Goal: Task Accomplishment & Management: Manage account settings

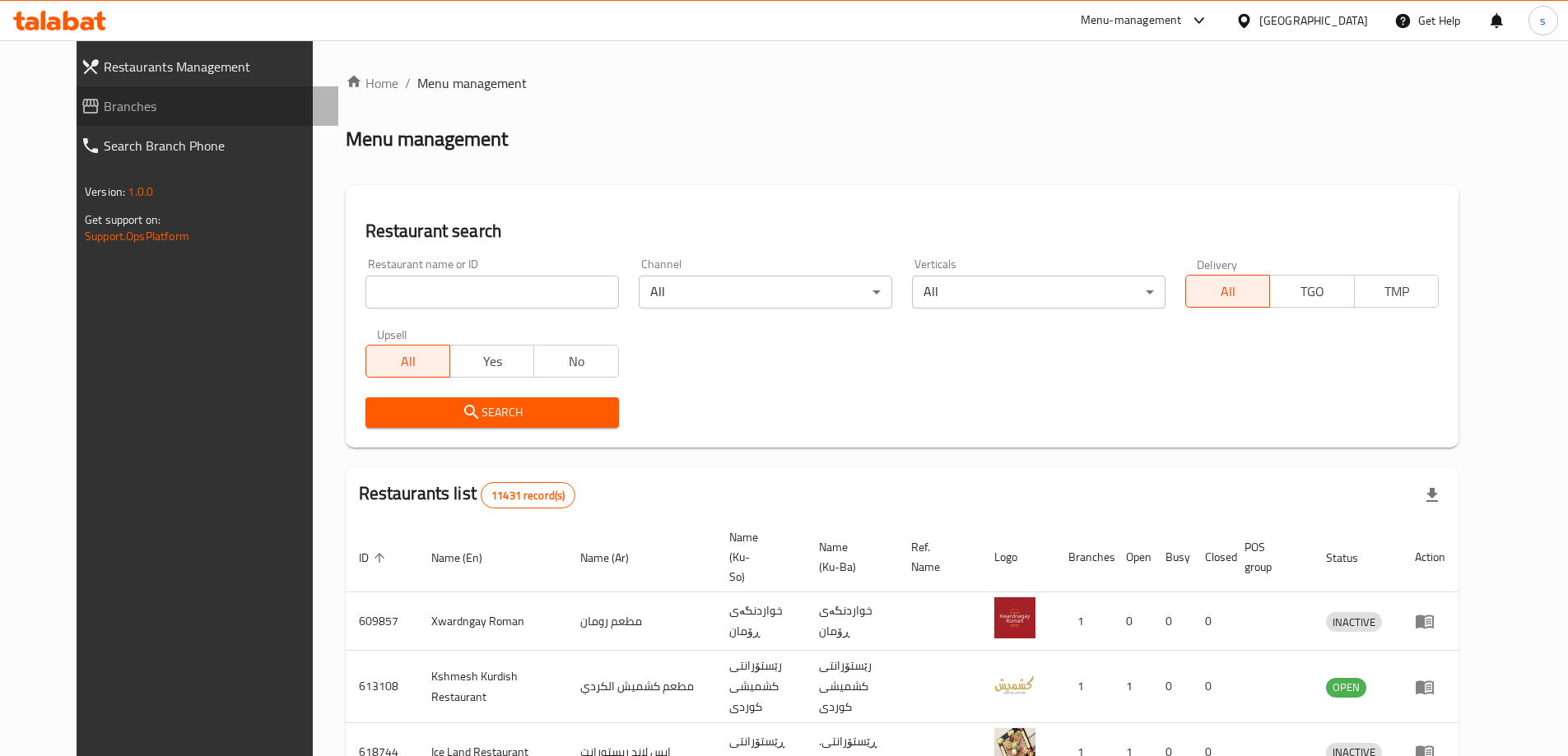
click at [126, 107] on span "Branches" at bounding box center [214, 107] width 221 height 20
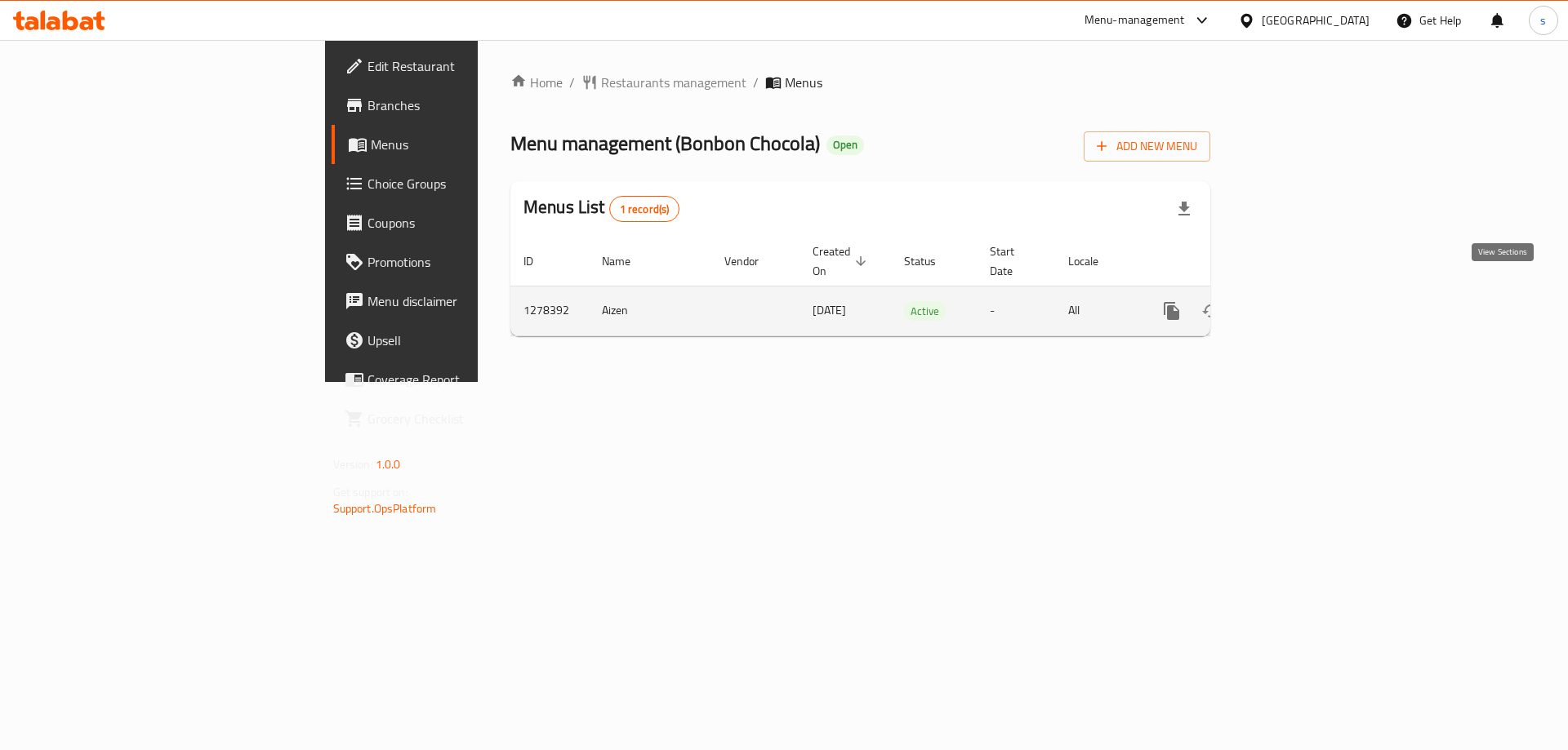
click at [1300, 302] on icon "enhanced table" at bounding box center [1290, 311] width 20 height 20
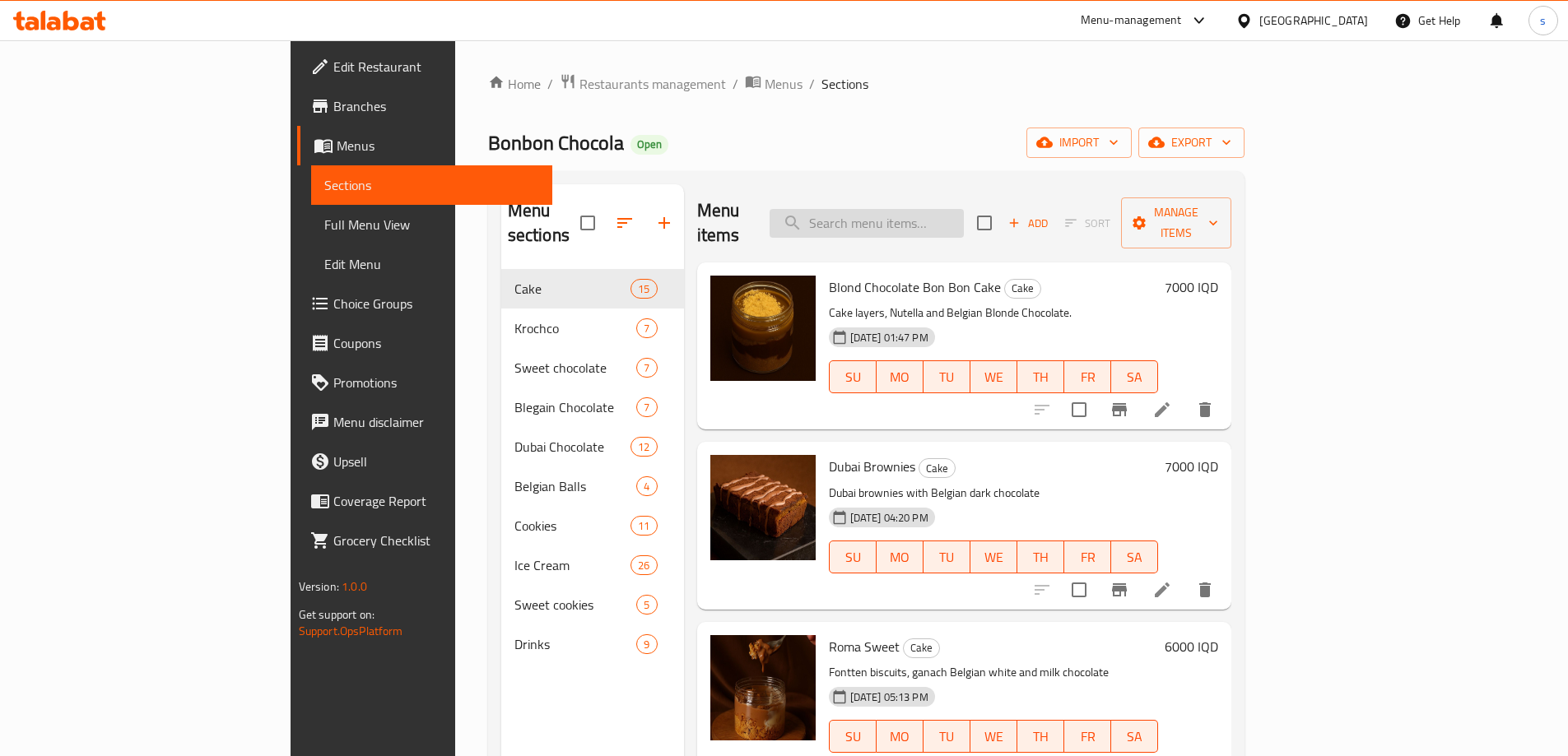
click at [954, 220] on input "search" at bounding box center [867, 223] width 195 height 29
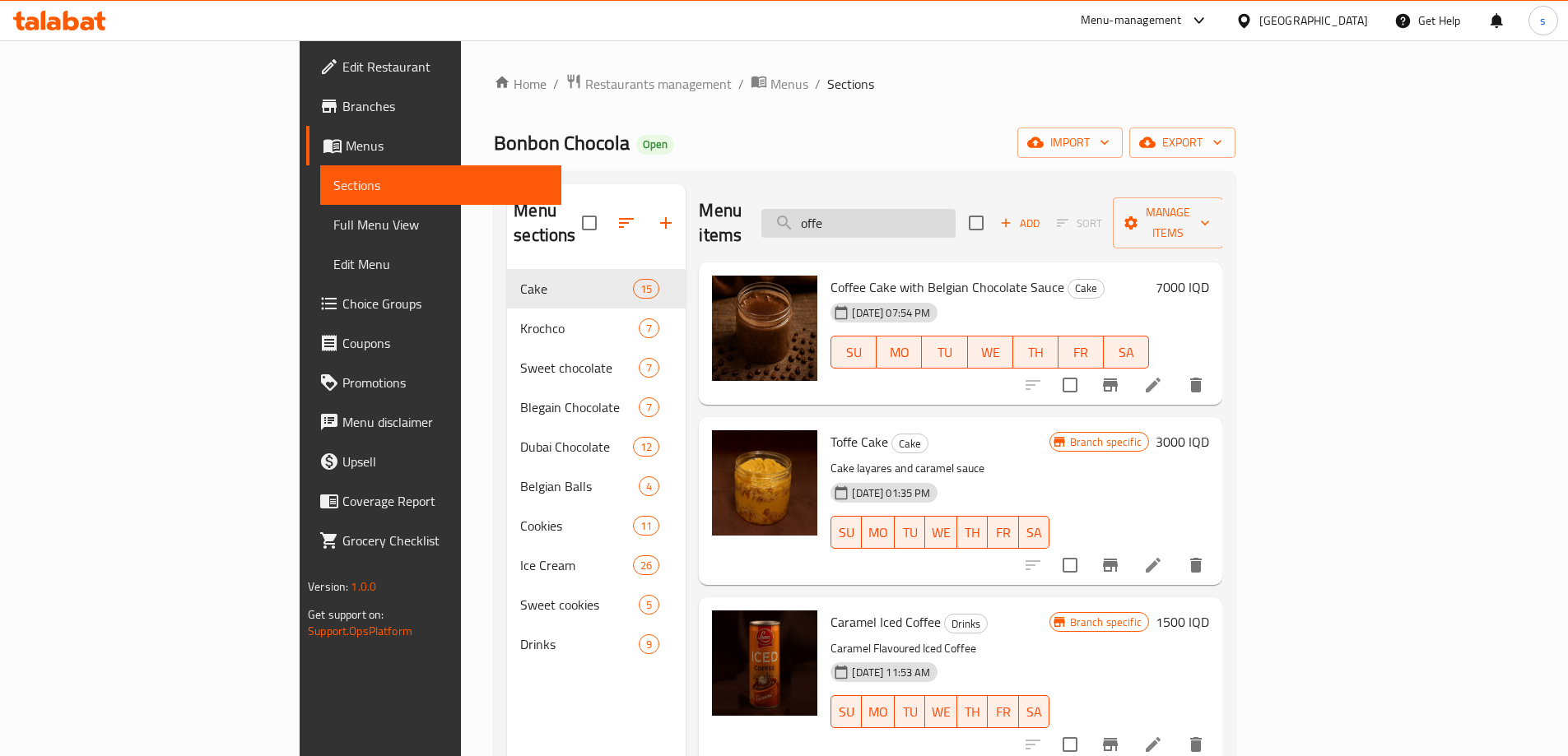
type input "offer"
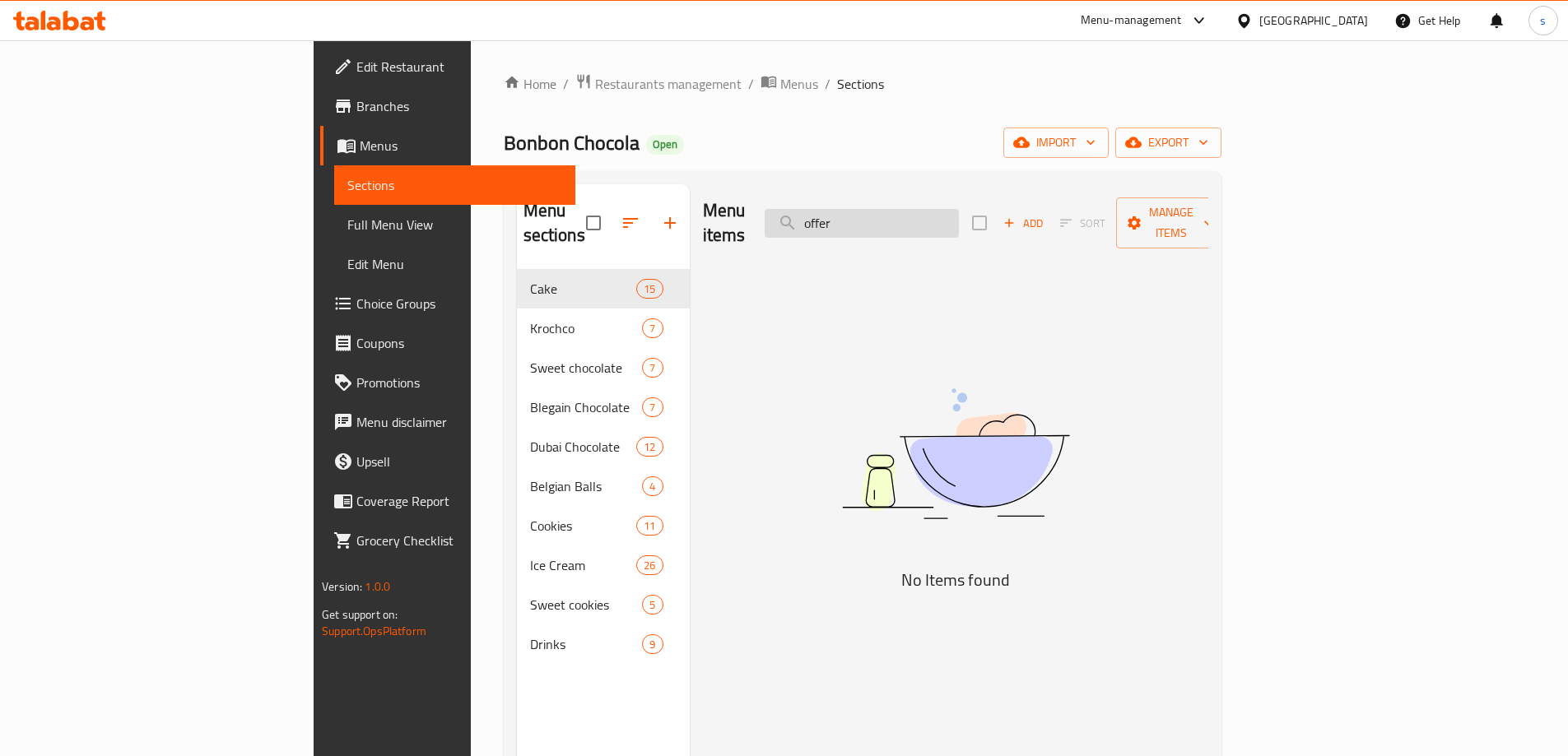
drag, startPoint x: 988, startPoint y: 205, endPoint x: 918, endPoint y: 223, distance: 72.3
click at [918, 223] on input "offer" at bounding box center [862, 223] width 195 height 29
type input "j"
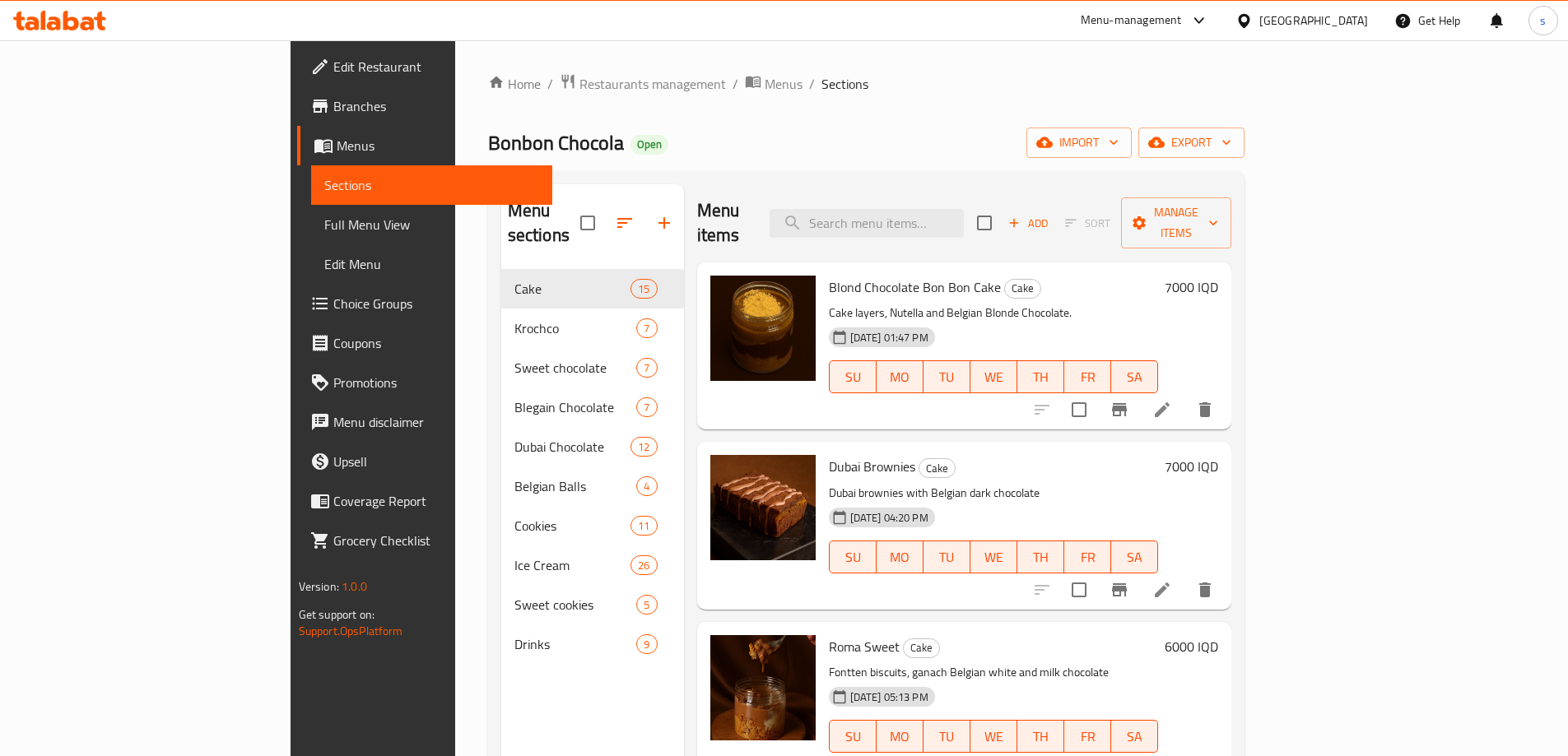
click at [311, 245] on link "Edit Menu" at bounding box center [431, 265] width 241 height 39
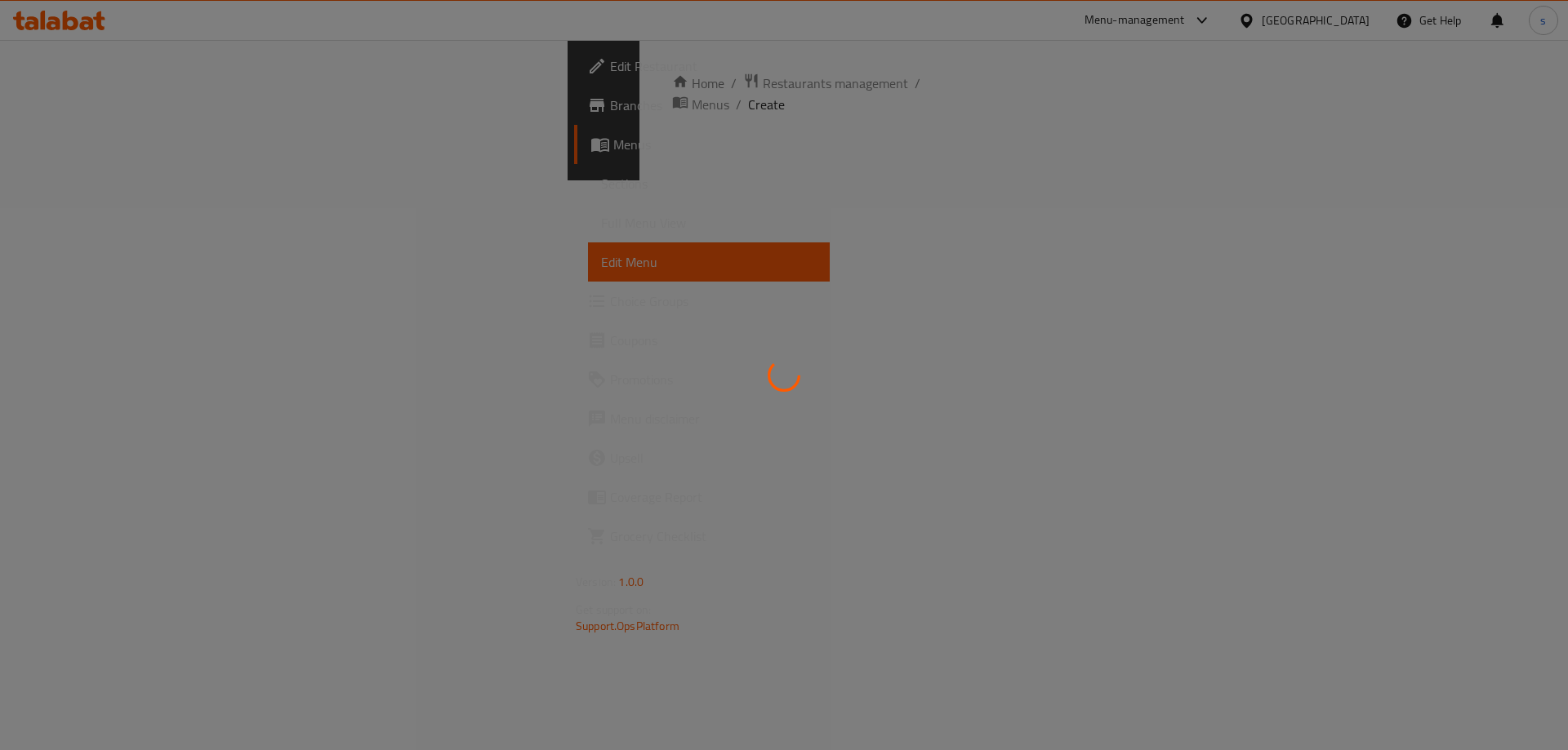
click at [132, 238] on div at bounding box center [784, 375] width 1568 height 750
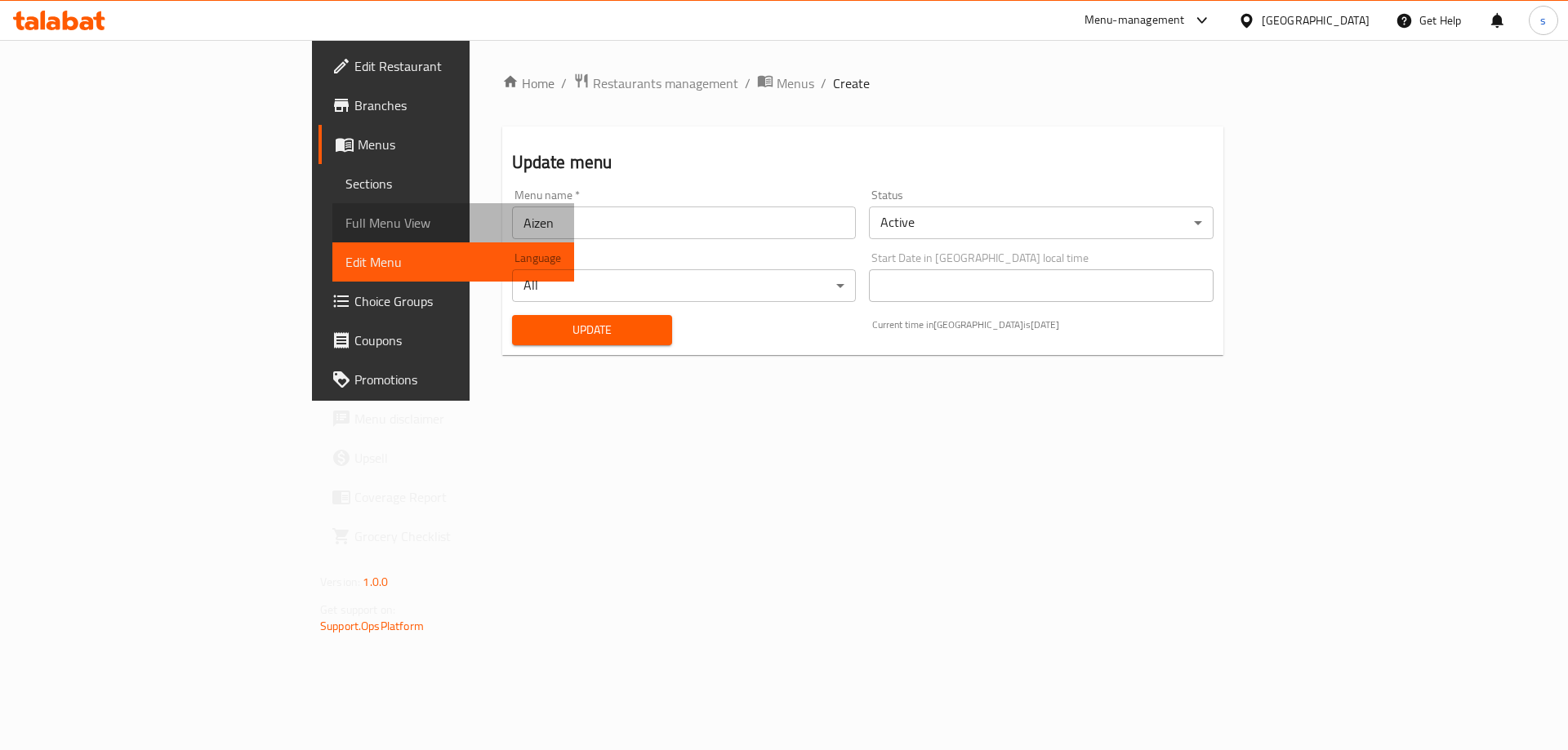
click at [346, 213] on span "Full Menu View" at bounding box center [453, 223] width 215 height 20
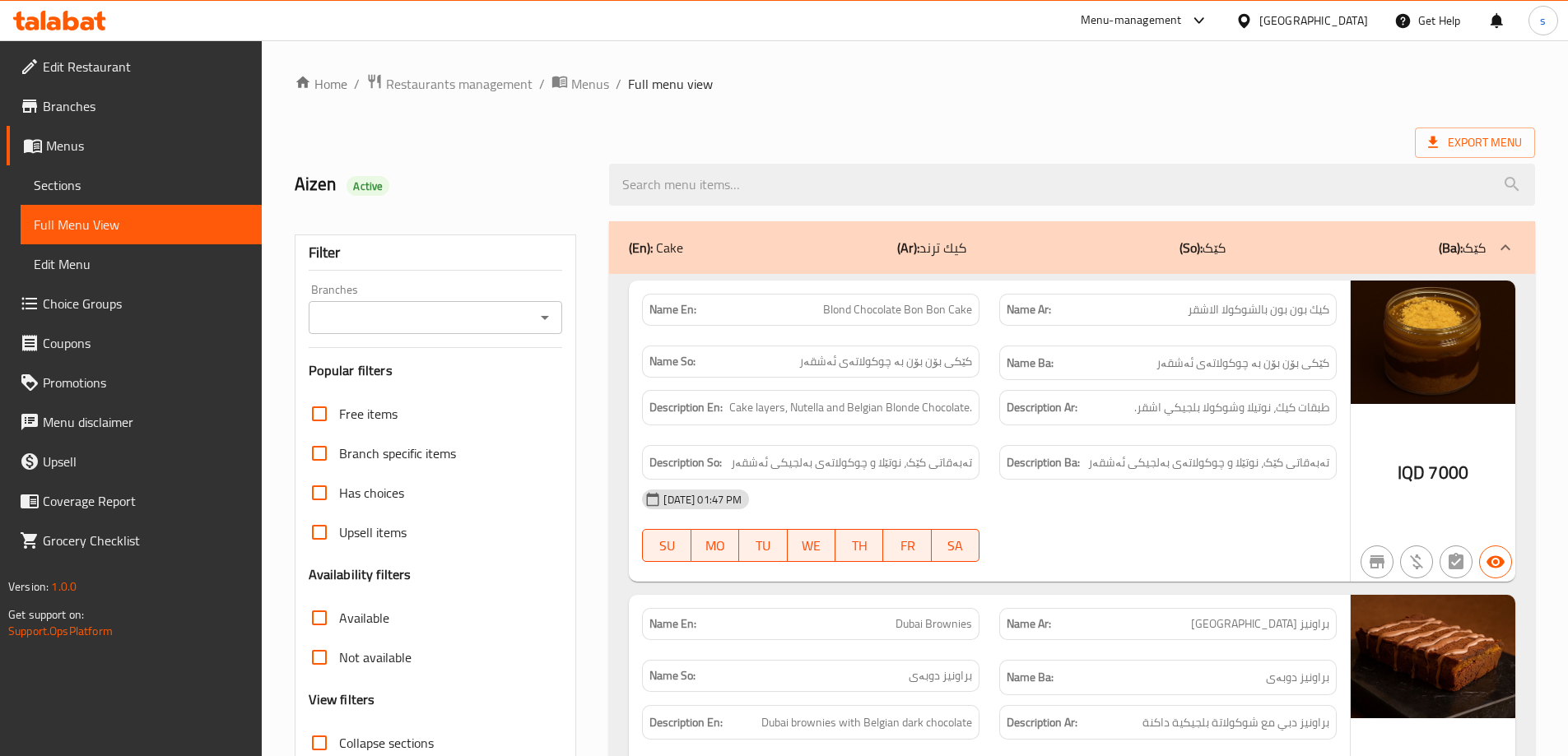
click at [542, 320] on icon "Open" at bounding box center [545, 318] width 20 height 20
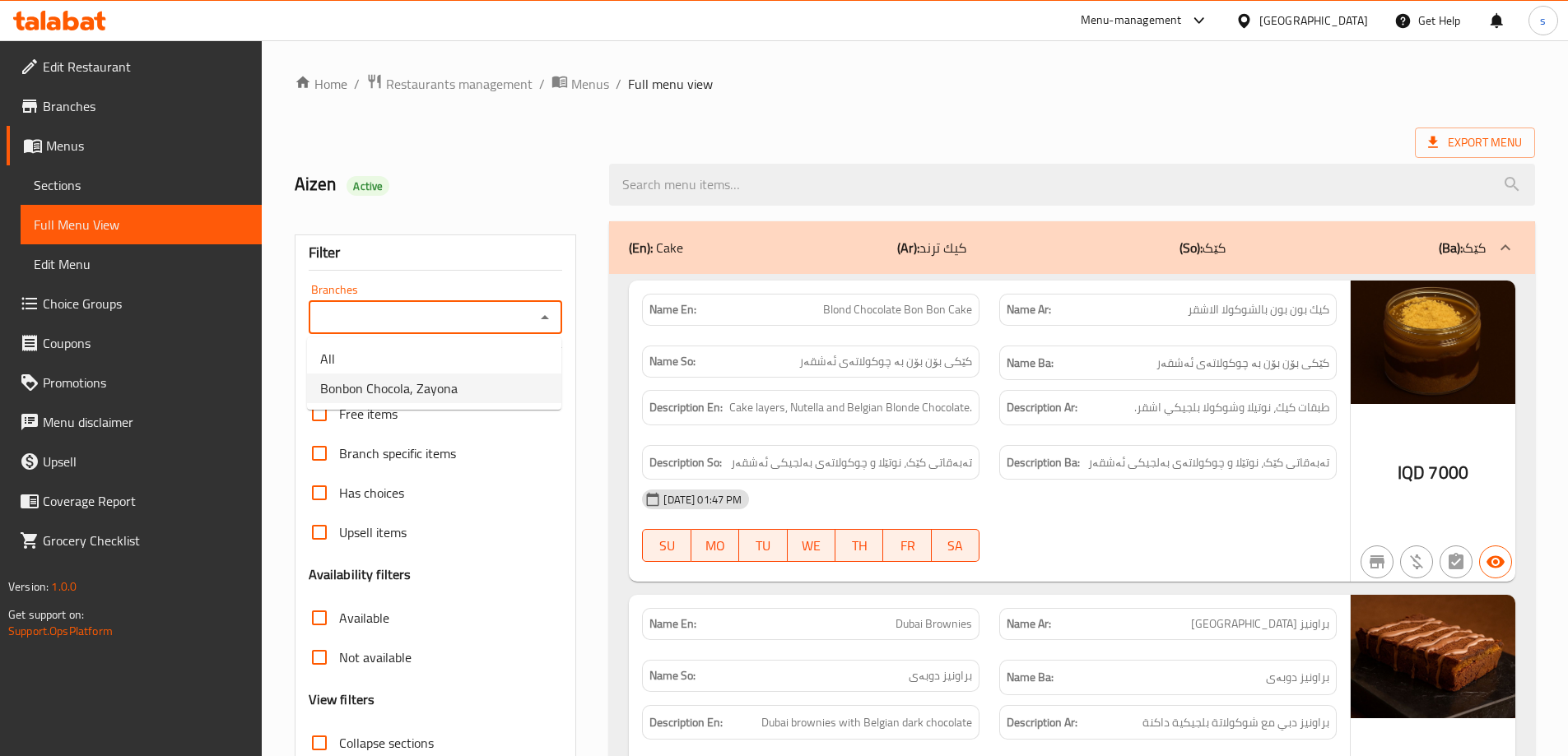
click at [531, 399] on li "Bonbon Chocola, Zayona" at bounding box center [434, 389] width 255 height 30
type input "Bonbon Chocola, Zayona"
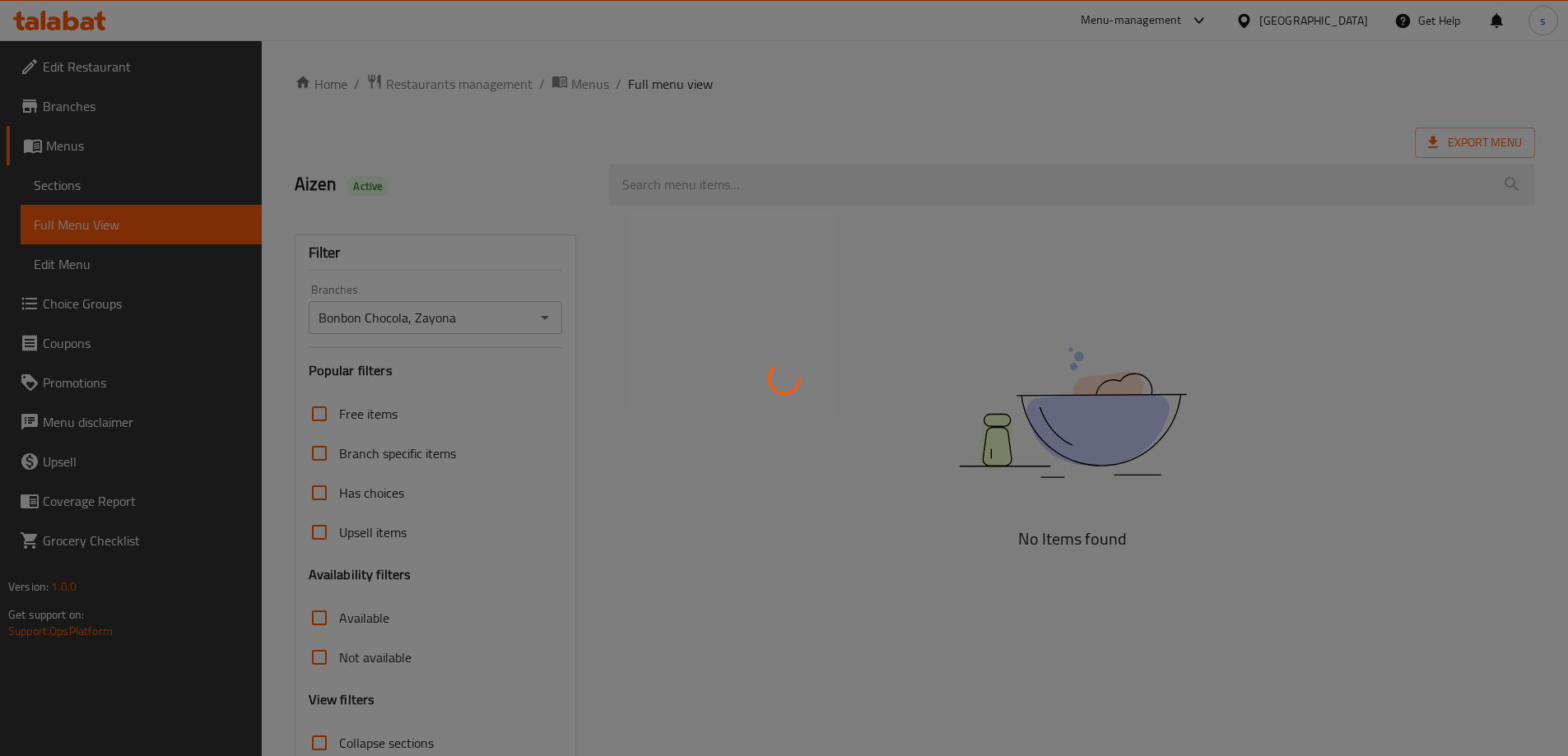
click at [1279, 89] on div at bounding box center [784, 378] width 1568 height 756
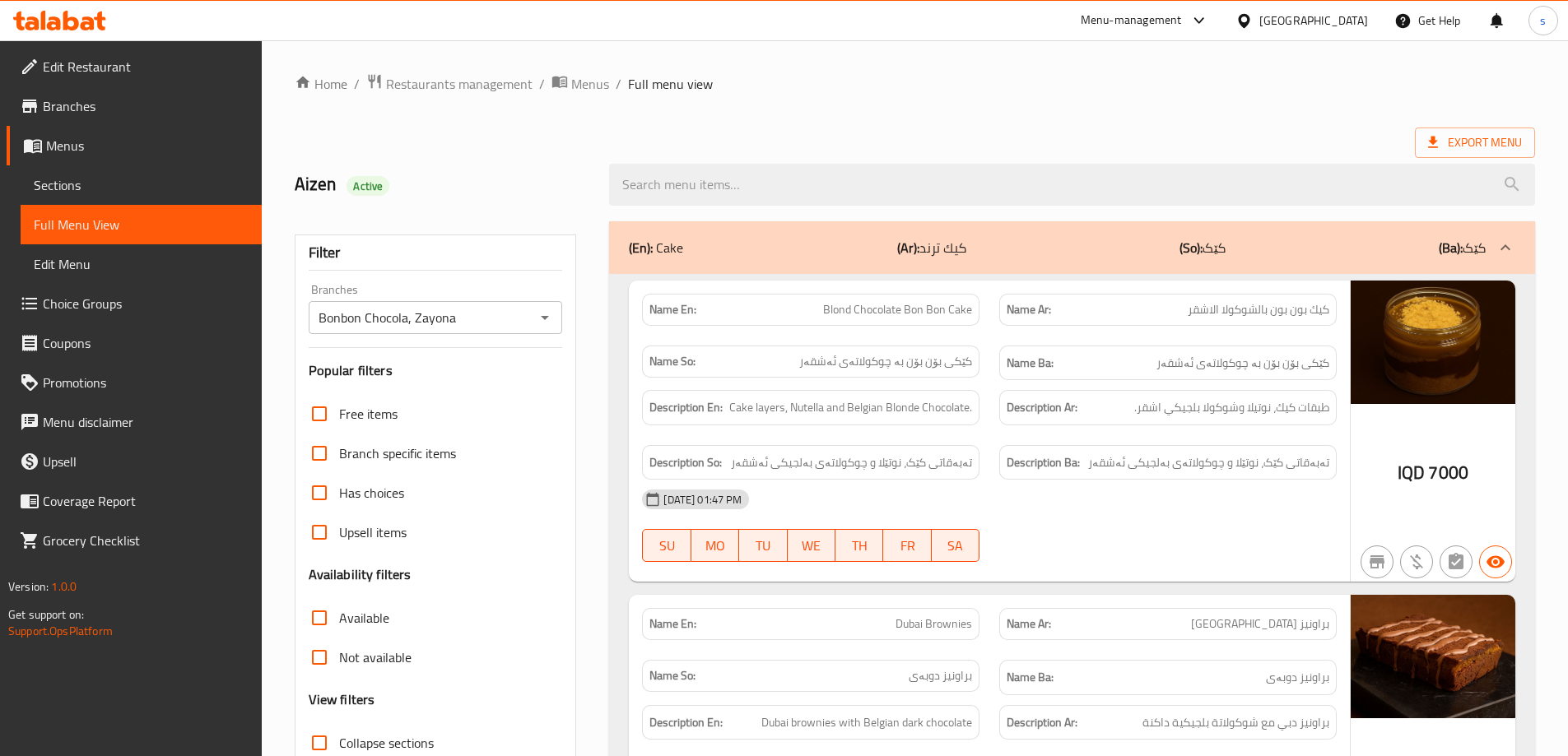
click at [1279, 89] on ol "Home / Restaurants management / Menus / Full menu view" at bounding box center [914, 84] width 1241 height 22
